Goal: Check status: Check status

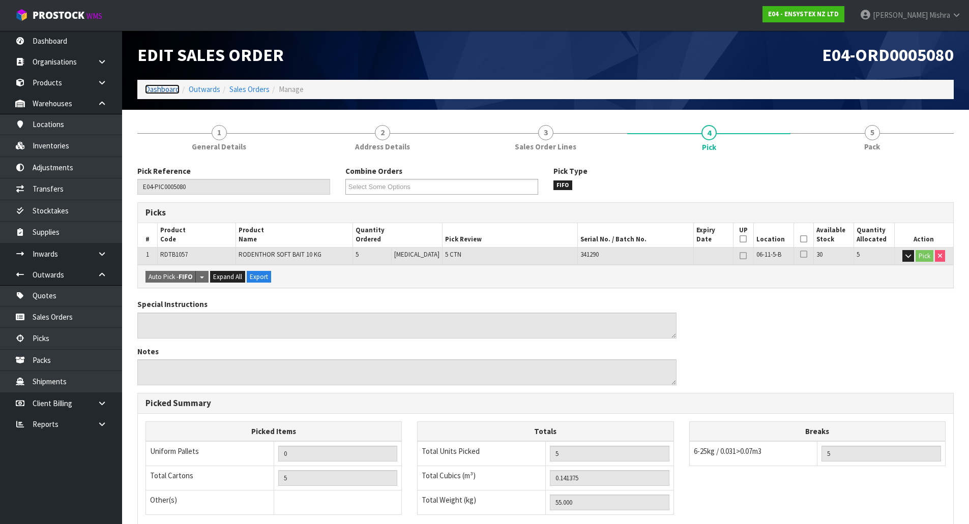
click at [160, 90] on link "Dashboard" at bounding box center [162, 89] width 35 height 10
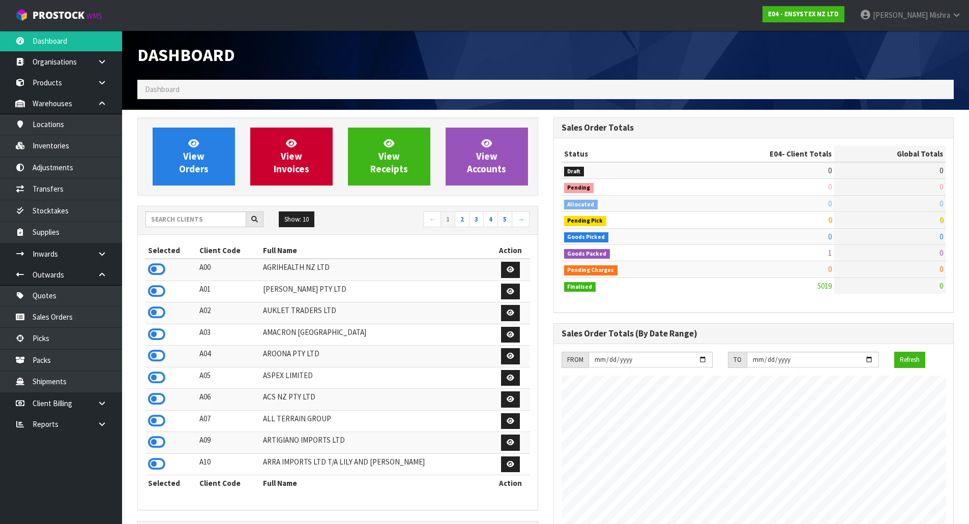
scroll to position [770, 415]
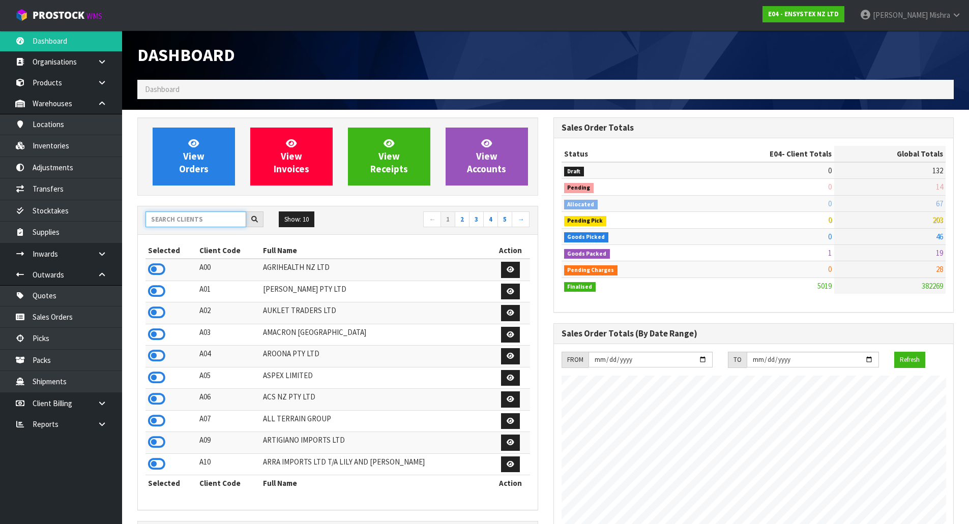
click at [214, 220] on input "text" at bounding box center [195, 220] width 101 height 16
click at [210, 223] on input "text" at bounding box center [195, 220] width 101 height 16
type input "A13"
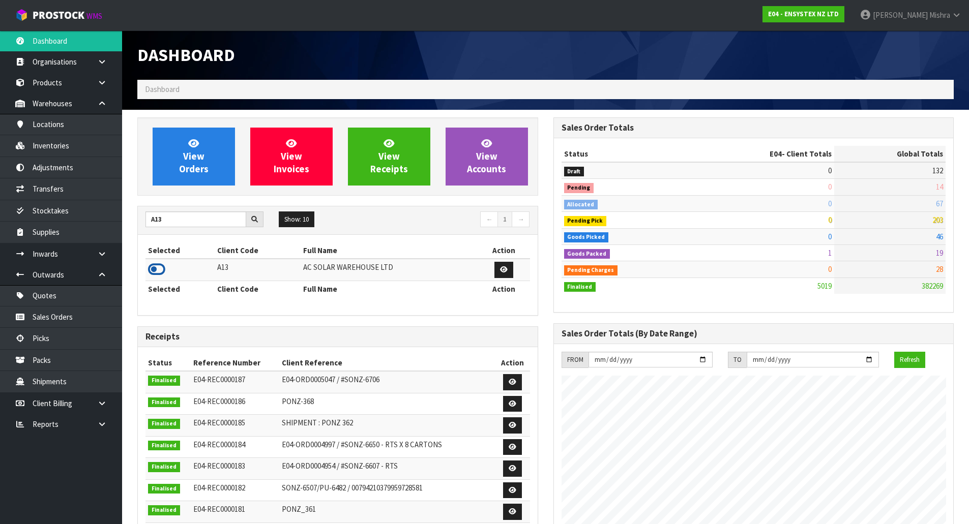
click at [151, 266] on icon at bounding box center [156, 269] width 17 height 15
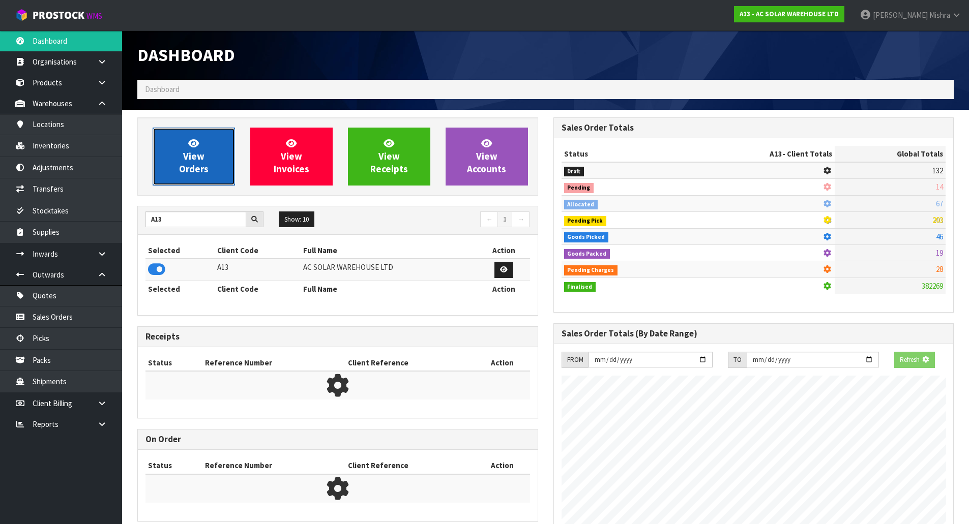
click at [178, 166] on link "View Orders" at bounding box center [194, 157] width 82 height 58
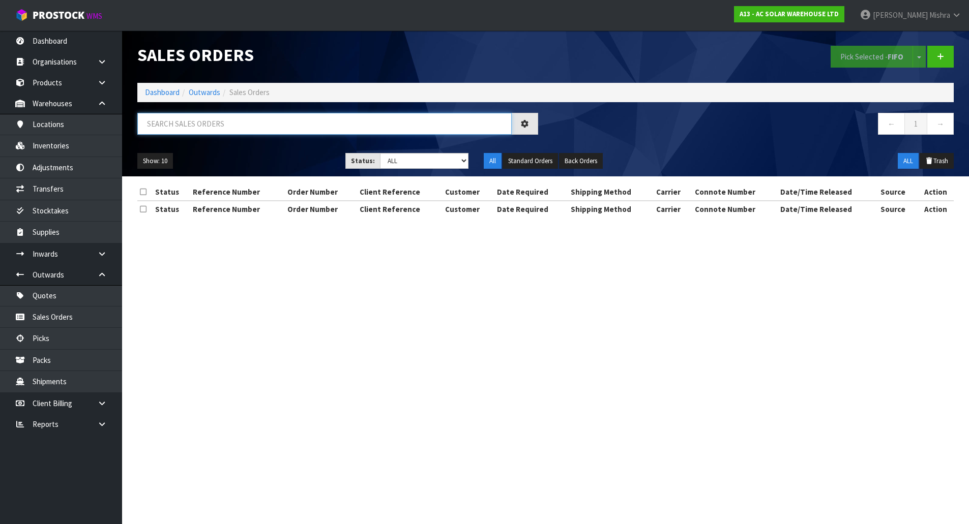
paste input "FWM58734373"
click at [230, 127] on input "FWM58734373" at bounding box center [324, 124] width 374 height 22
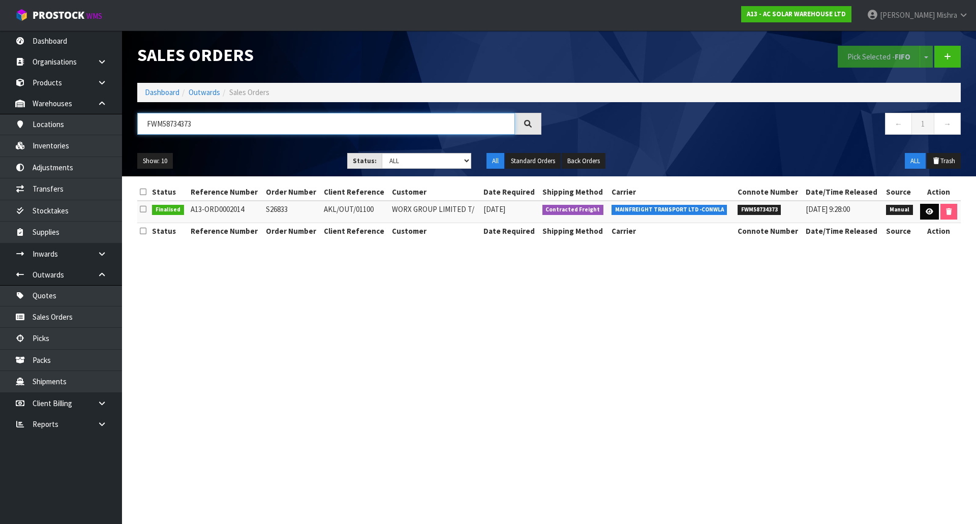
type input "FWM58734373"
click at [920, 210] on link at bounding box center [929, 212] width 19 height 16
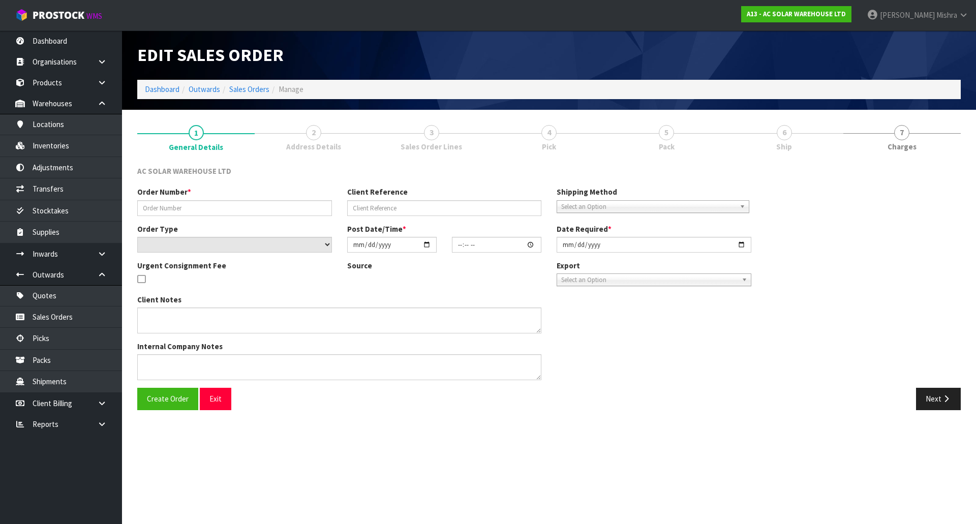
type input "S26833"
type input "AKL/OUT/01100"
select select "number:0"
type input "[DATE]"
type input "12:51:00.000"
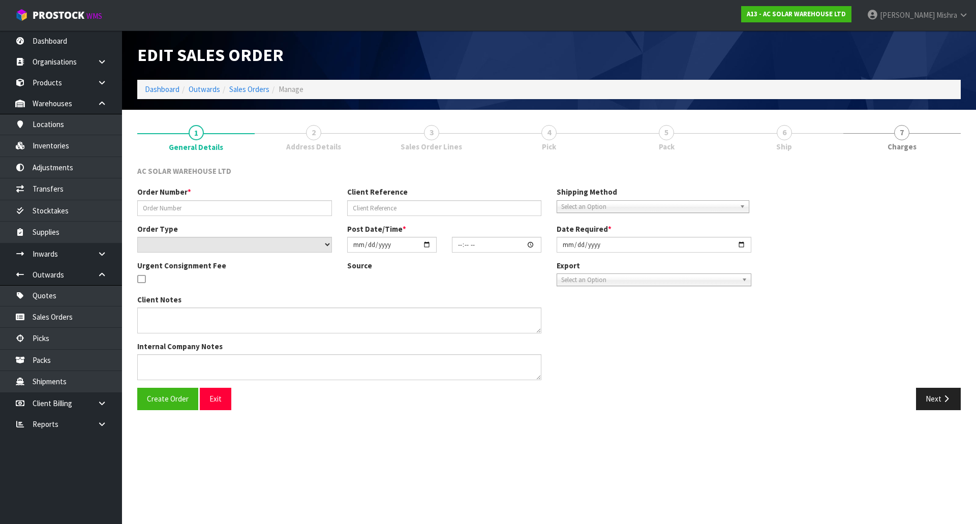
type input "[DATE]"
type textarea "SEND WITH MAINFREIGHT"
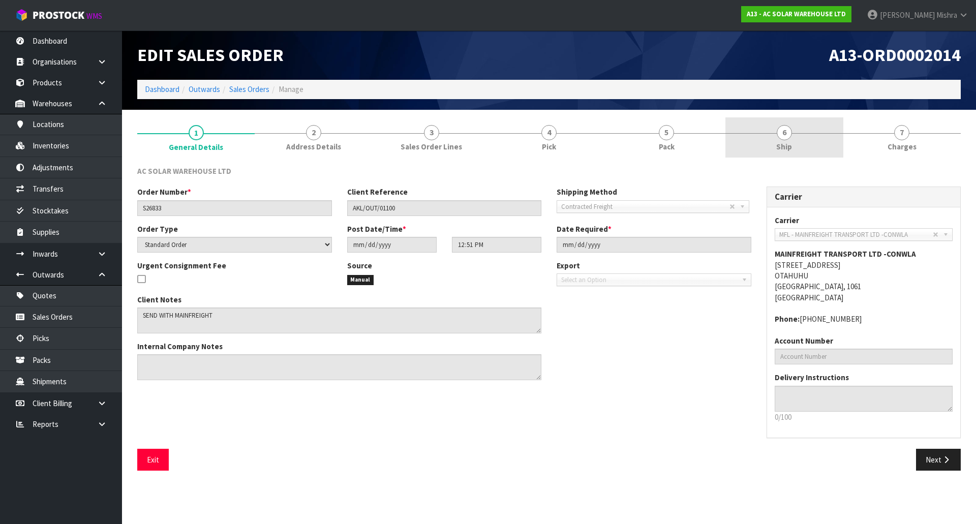
click at [763, 131] on link "6 Ship" at bounding box center [784, 137] width 117 height 40
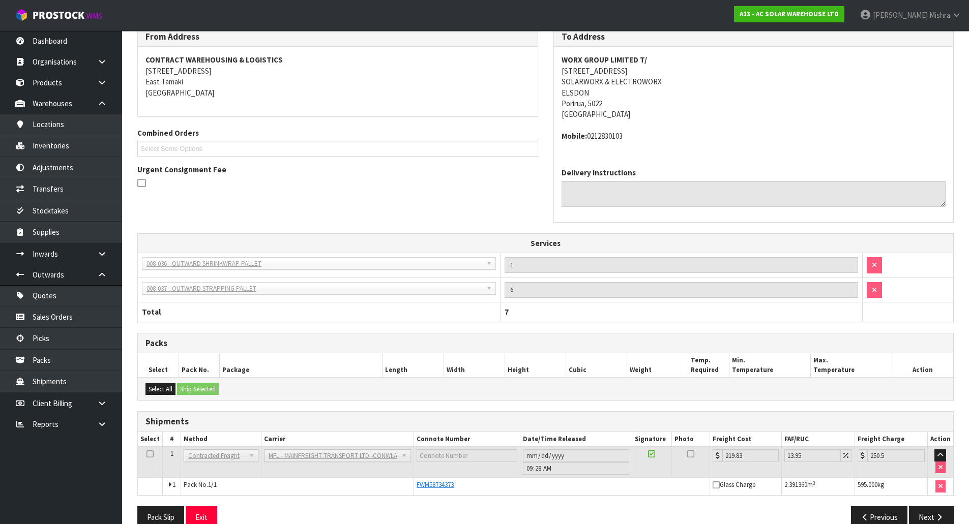
scroll to position [159, 0]
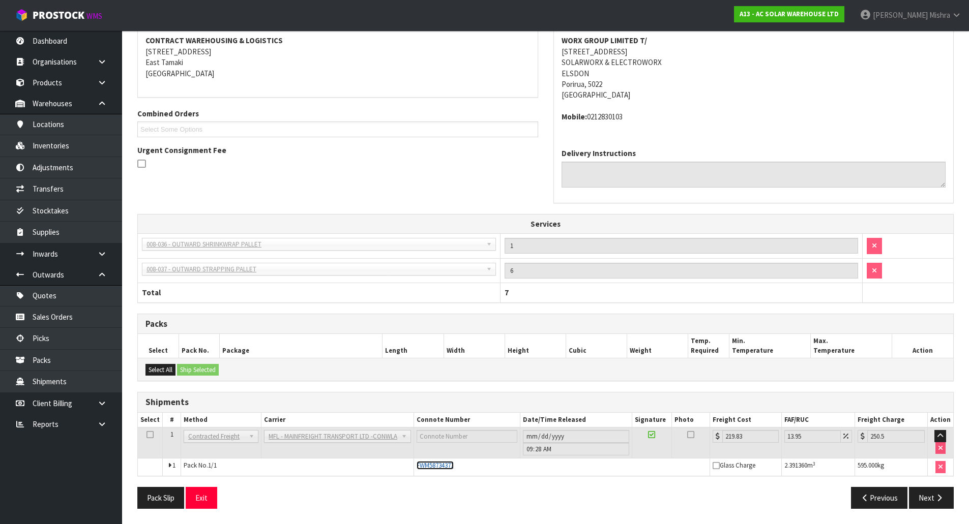
click at [441, 469] on span "FWM58734373" at bounding box center [434, 465] width 37 height 9
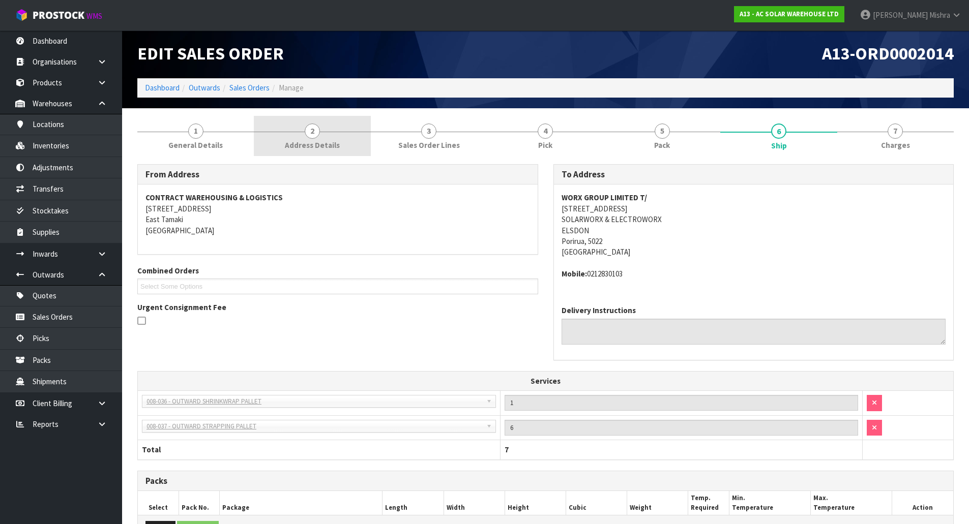
scroll to position [0, 0]
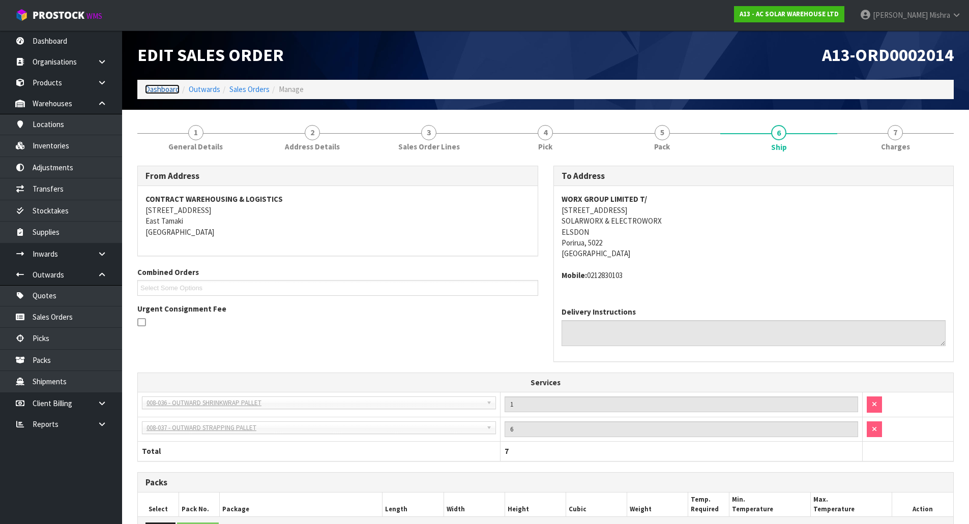
click at [170, 86] on link "Dashboard" at bounding box center [162, 89] width 35 height 10
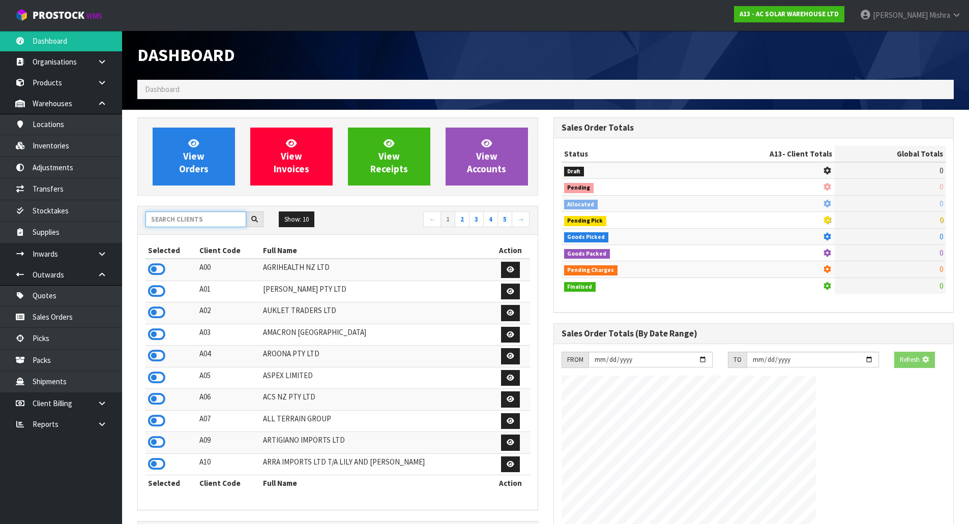
click at [196, 213] on input "text" at bounding box center [195, 220] width 101 height 16
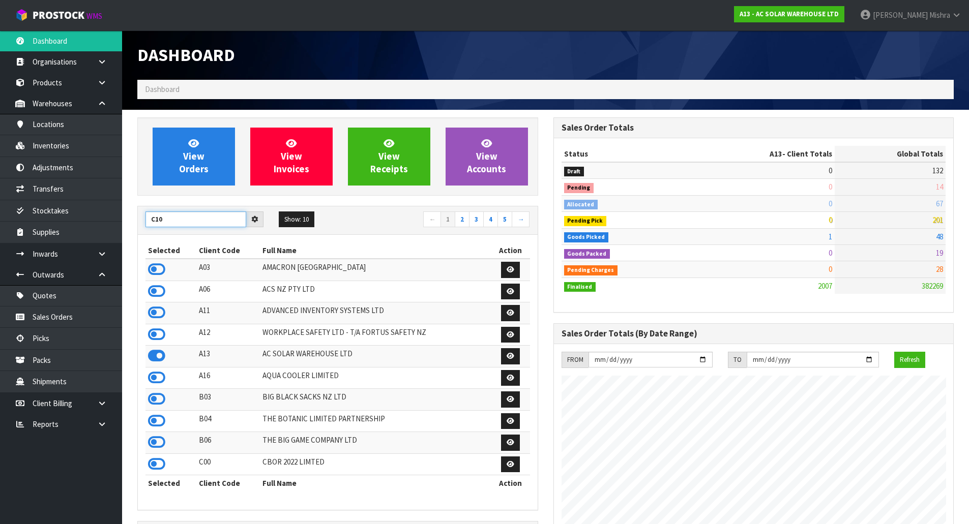
type input "C10"
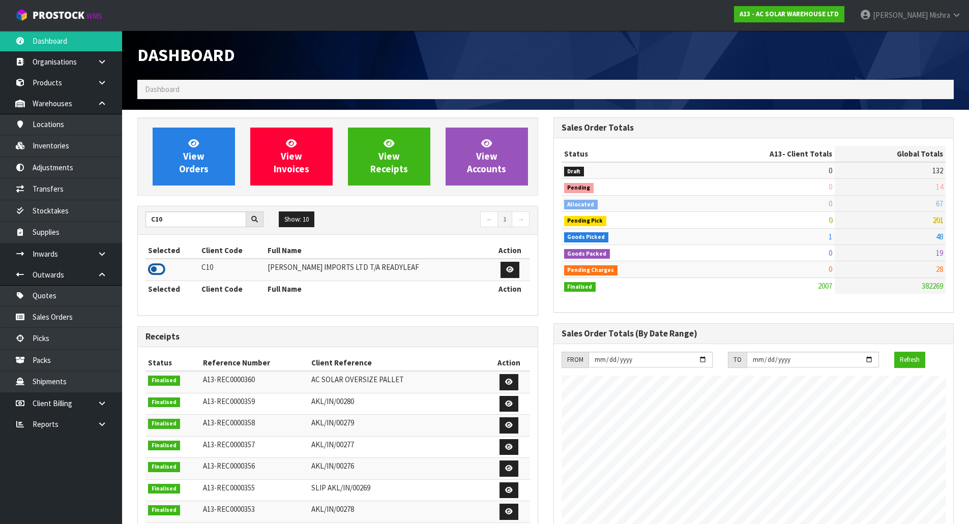
click at [163, 268] on icon at bounding box center [156, 269] width 17 height 15
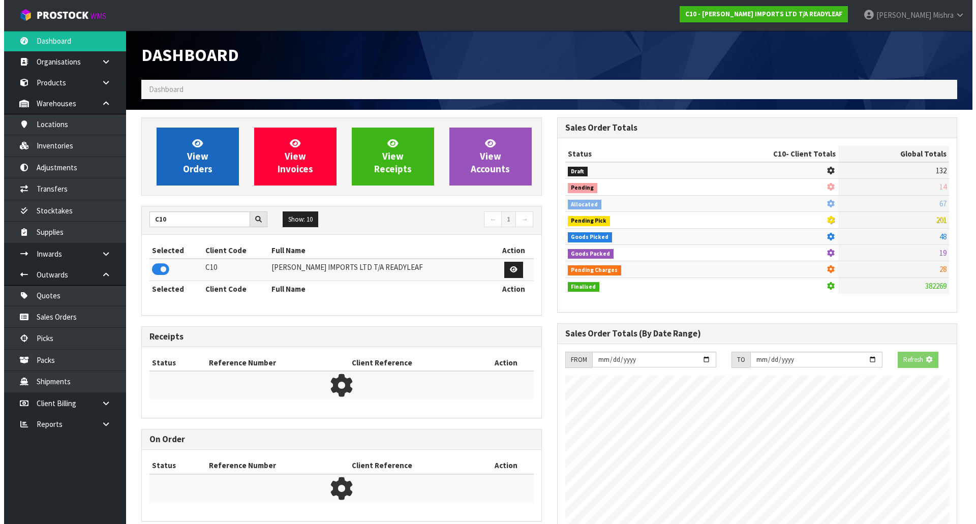
scroll to position [507792, 507998]
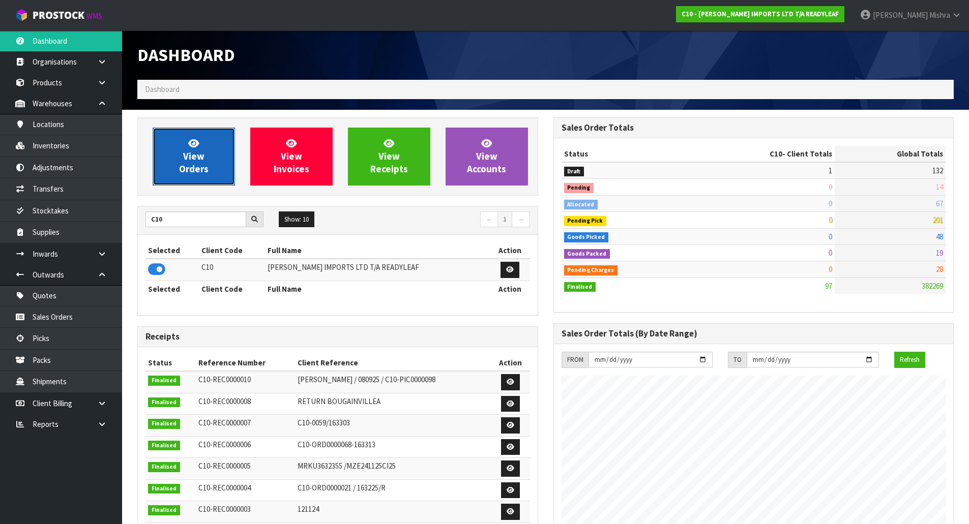
click at [196, 177] on link "View Orders" at bounding box center [194, 157] width 82 height 58
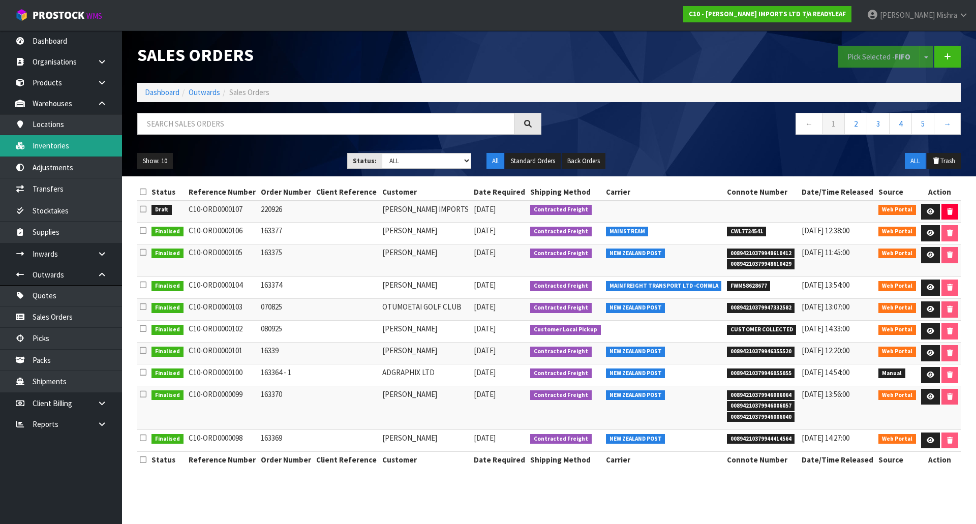
click at [94, 138] on link "Inventories" at bounding box center [61, 145] width 122 height 21
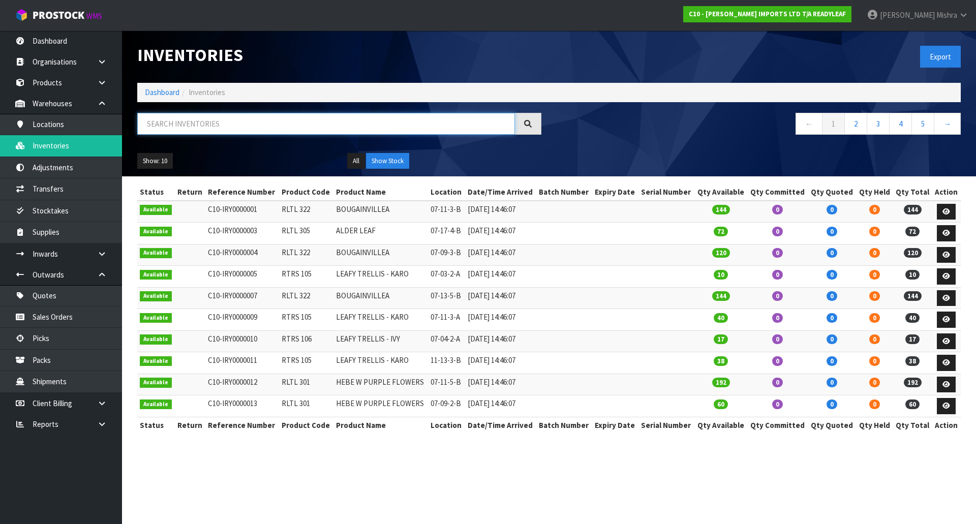
click at [164, 128] on input "text" at bounding box center [326, 124] width 378 height 22
paste input "RLTL 305"
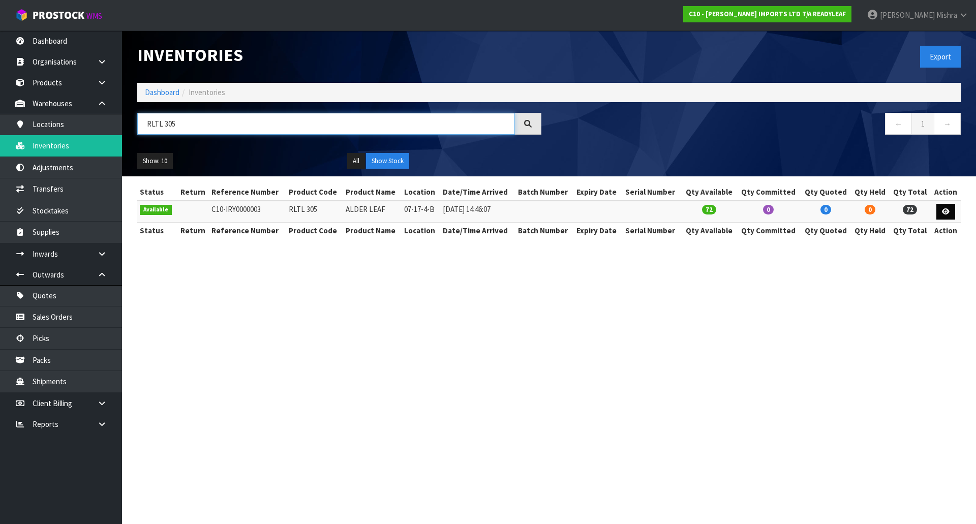
type input "RLTL 305"
click at [944, 212] on icon at bounding box center [946, 211] width 8 height 7
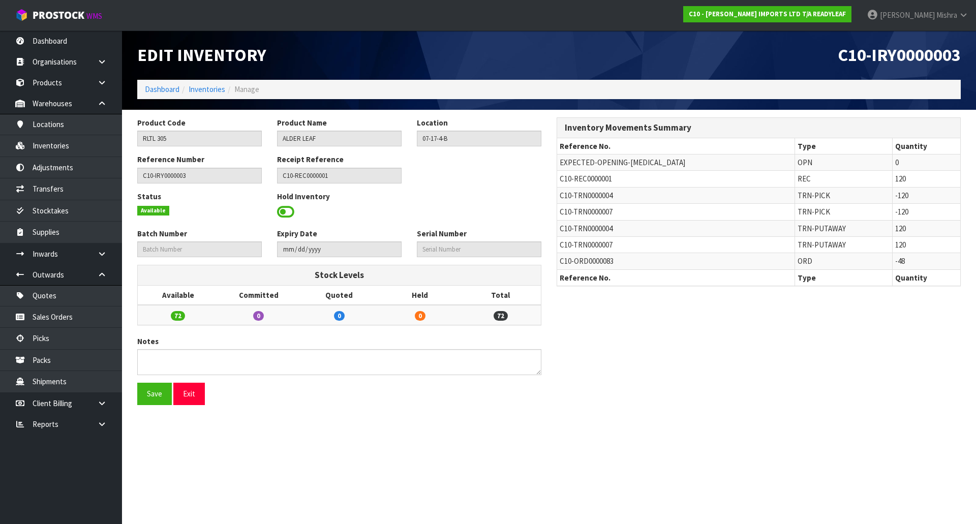
click at [196, 83] on ol "Dashboard Inventories Manage" at bounding box center [549, 89] width 824 height 19
click at [198, 88] on link "Inventories" at bounding box center [207, 89] width 37 height 10
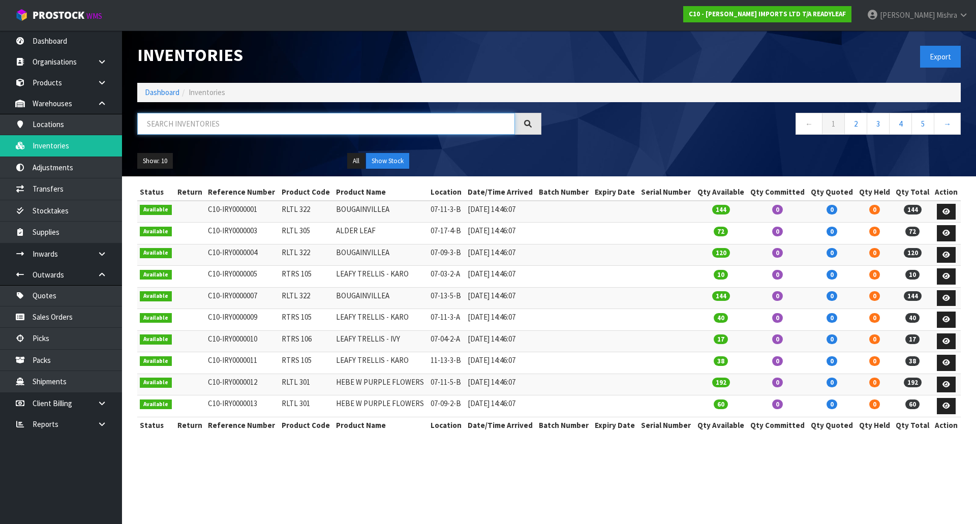
click at [206, 117] on input "text" at bounding box center [326, 124] width 378 height 22
paste input "RLTL 305"
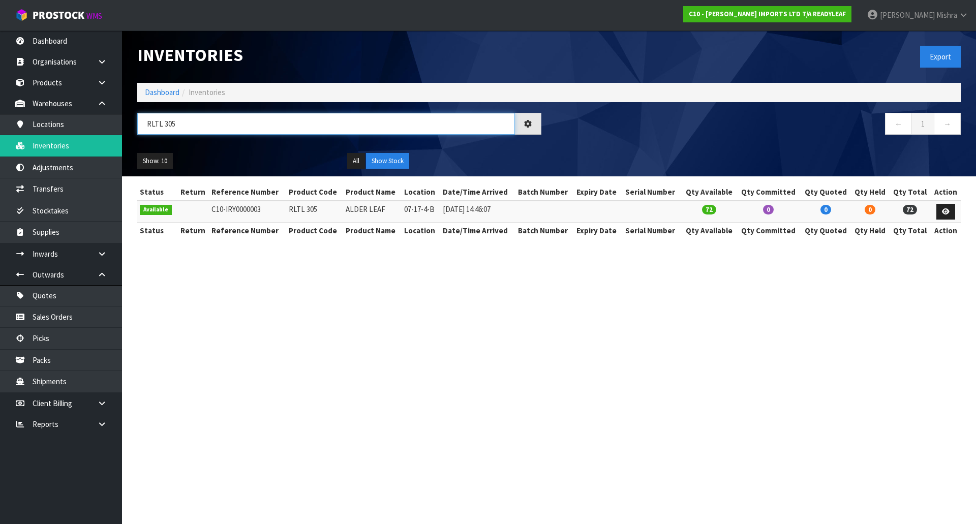
type input "RLTL 305"
